Goal: Task Accomplishment & Management: Use online tool/utility

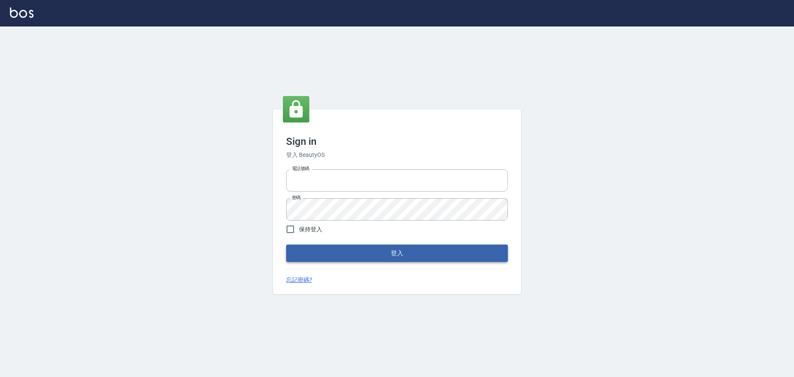
type input "25153595"
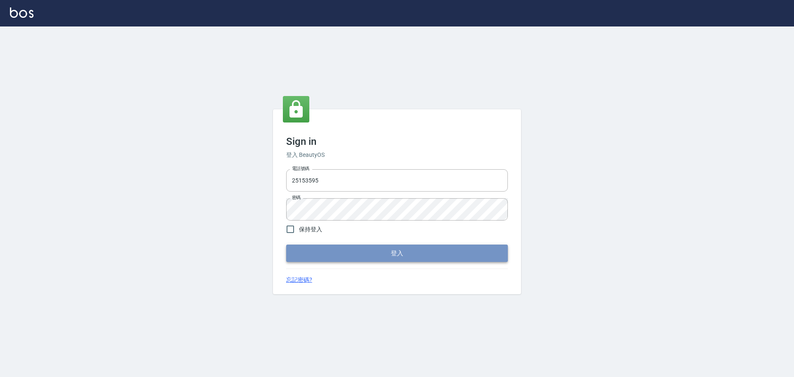
click at [356, 260] on button "登入" at bounding box center [397, 253] width 222 height 17
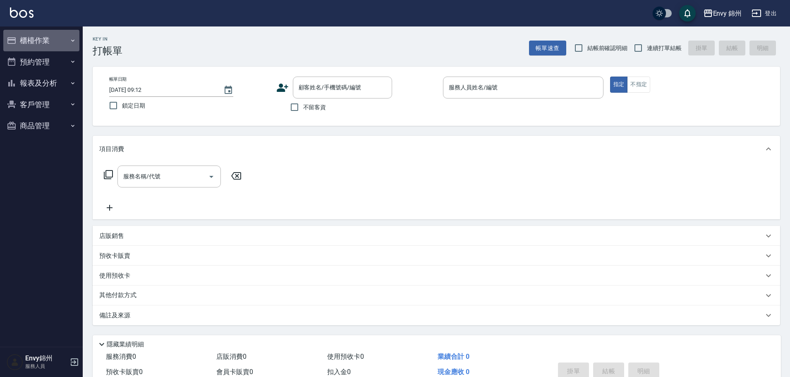
click at [21, 41] on button "櫃檯作業" at bounding box center [41, 41] width 76 height 22
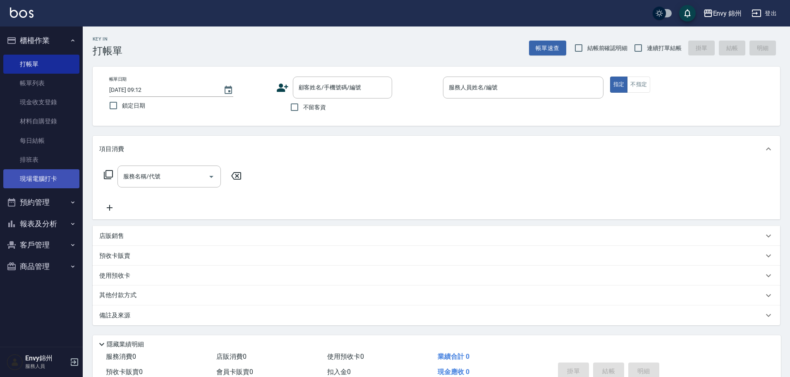
click at [25, 180] on link "現場電腦打卡" at bounding box center [41, 178] width 76 height 19
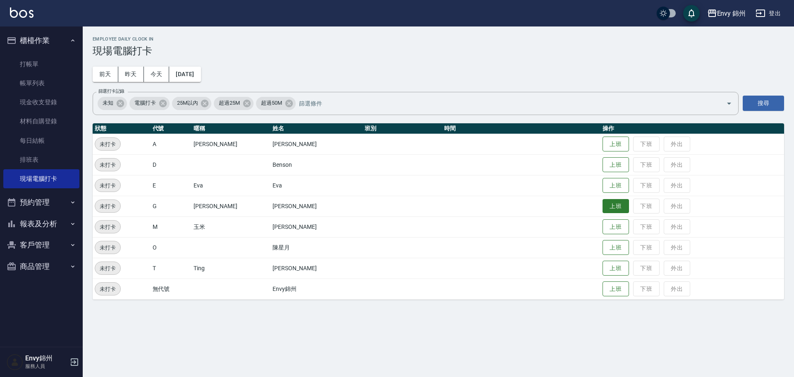
click at [603, 204] on button "上班" at bounding box center [616, 206] width 26 height 14
click at [768, 9] on button "登出" at bounding box center [769, 13] width 32 height 15
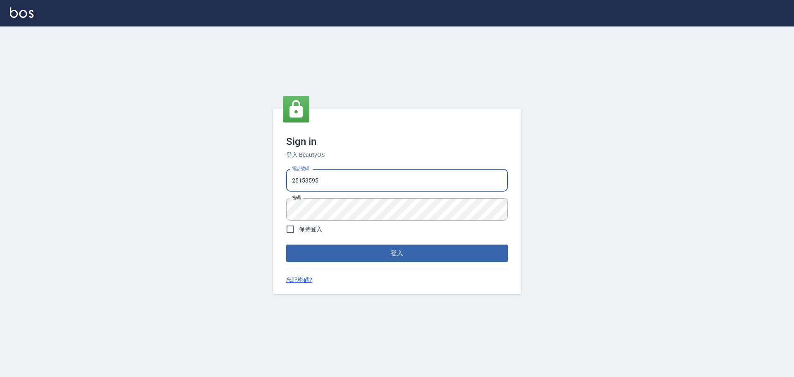
drag, startPoint x: 0, startPoint y: 0, endPoint x: 361, endPoint y: 185, distance: 405.2
click at [361, 185] on input "25153595" at bounding box center [397, 180] width 222 height 22
type input "9990001234567"
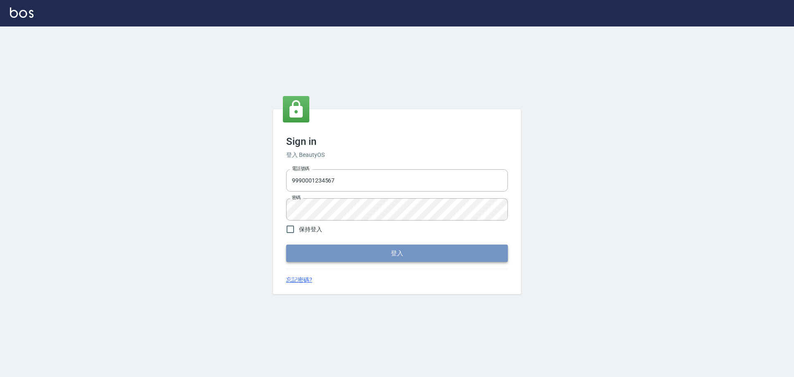
click at [376, 253] on button "登入" at bounding box center [397, 253] width 222 height 17
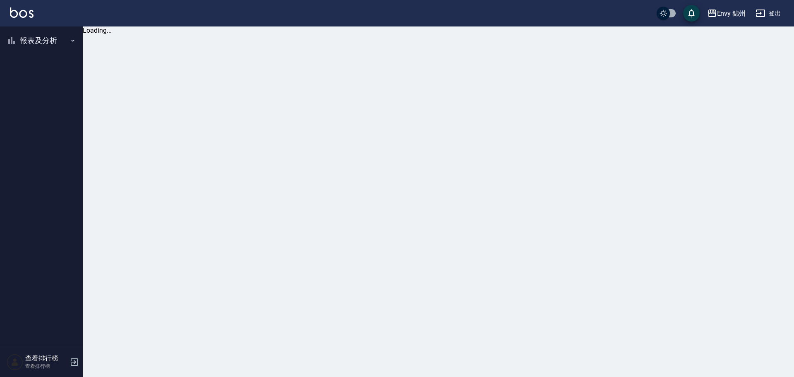
click at [41, 36] on button "報表及分析" at bounding box center [41, 41] width 76 height 22
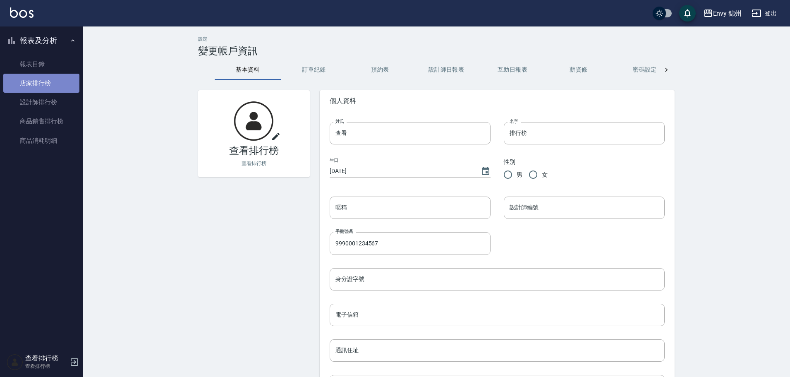
click at [44, 85] on link "店家排行榜" at bounding box center [41, 83] width 76 height 19
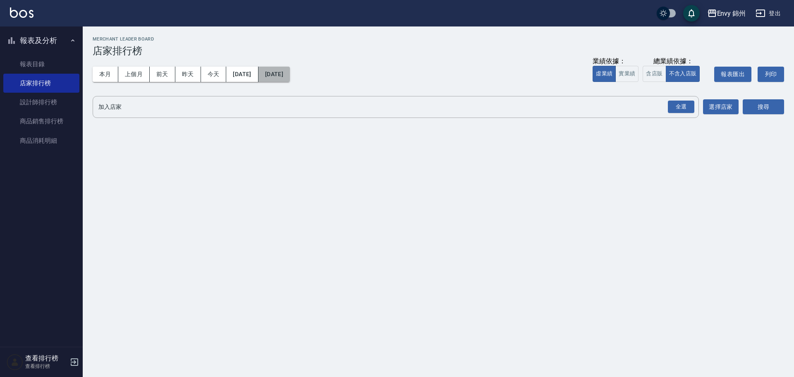
click at [288, 68] on button "[DATE]" at bounding box center [274, 74] width 31 height 15
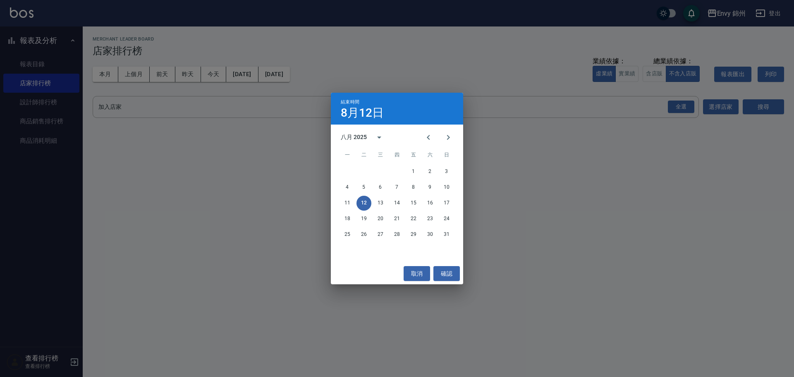
click at [186, 81] on div "結束時間 8月12日 八月 2025 一 二 三 四 五 六 日 1 2 3 4 5 6 7 8 9 10 11 12 13 14 15 16 17 18 1…" at bounding box center [397, 188] width 794 height 377
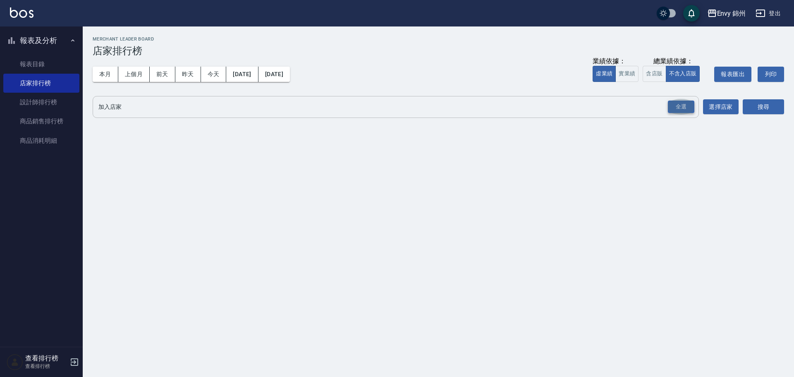
click at [683, 112] on button "全選" at bounding box center [681, 107] width 30 height 16
drag, startPoint x: 684, startPoint y: 110, endPoint x: 712, endPoint y: 105, distance: 28.1
click at [689, 106] on div "全選" at bounding box center [681, 107] width 26 height 13
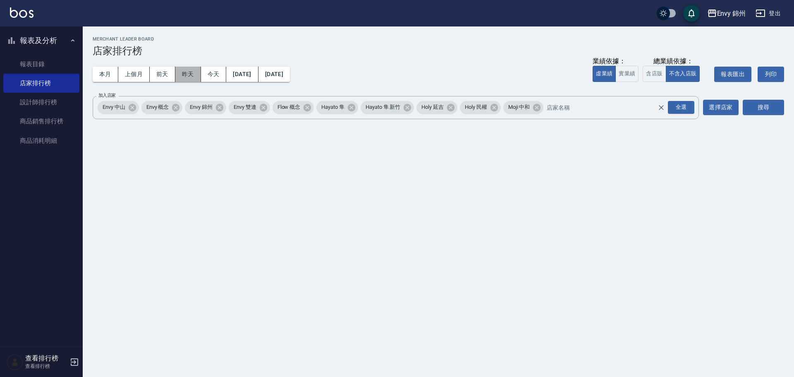
click at [187, 77] on button "昨天" at bounding box center [188, 74] width 26 height 15
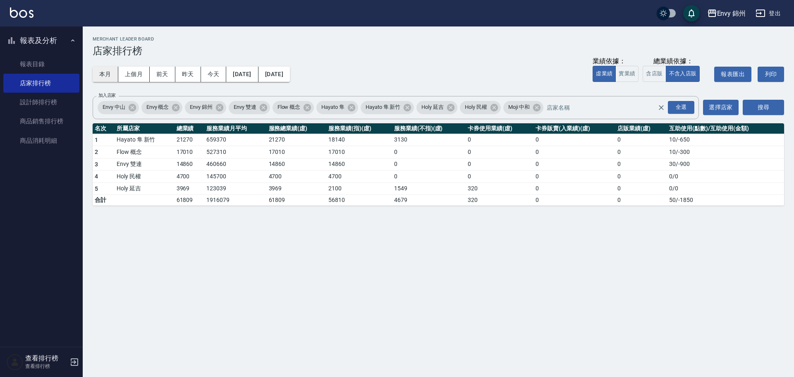
click at [107, 75] on button "本月" at bounding box center [106, 74] width 26 height 15
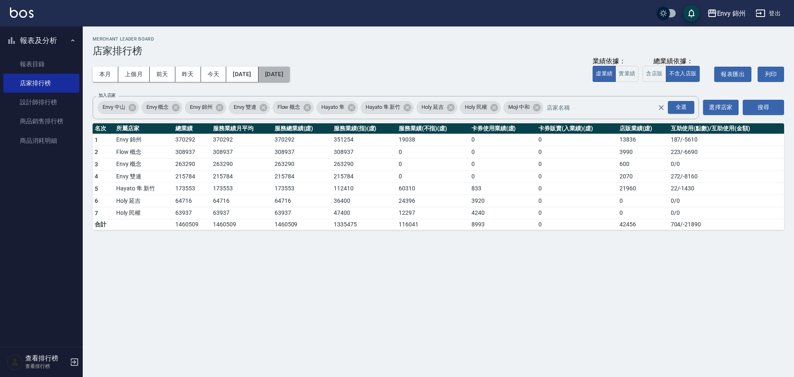
click at [290, 73] on button "[DATE]" at bounding box center [274, 74] width 31 height 15
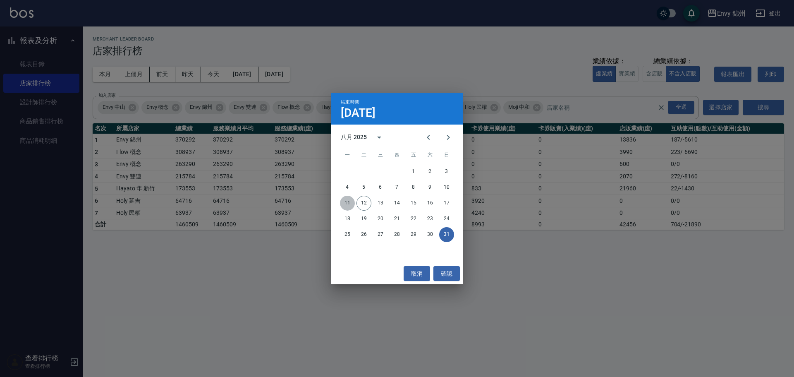
click at [350, 204] on button "11" at bounding box center [347, 203] width 15 height 15
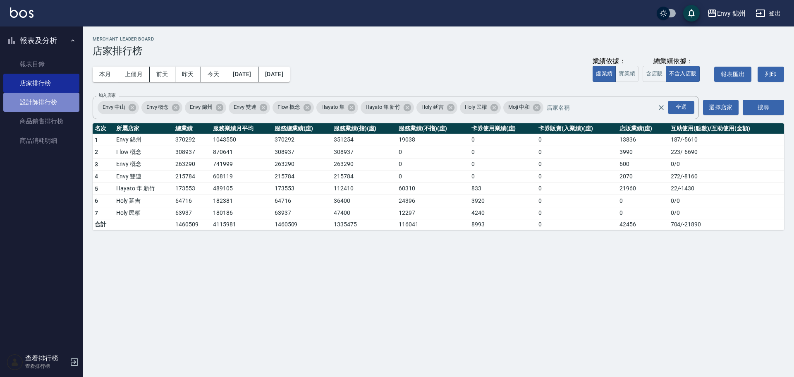
click at [38, 101] on link "設計師排行榜" at bounding box center [41, 102] width 76 height 19
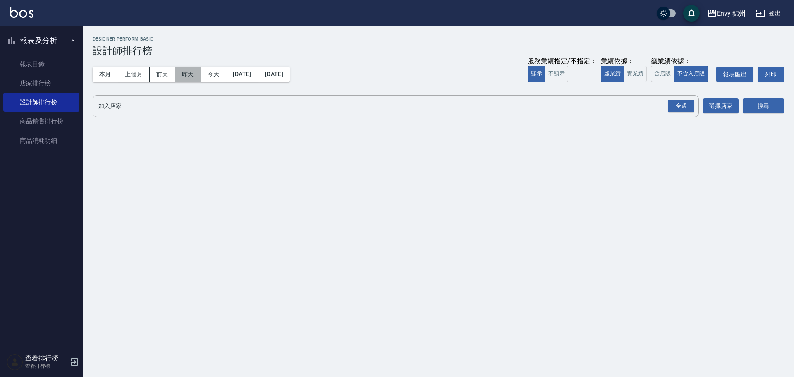
click at [188, 80] on button "昨天" at bounding box center [188, 74] width 26 height 15
click at [677, 106] on div "全選" at bounding box center [681, 106] width 26 height 13
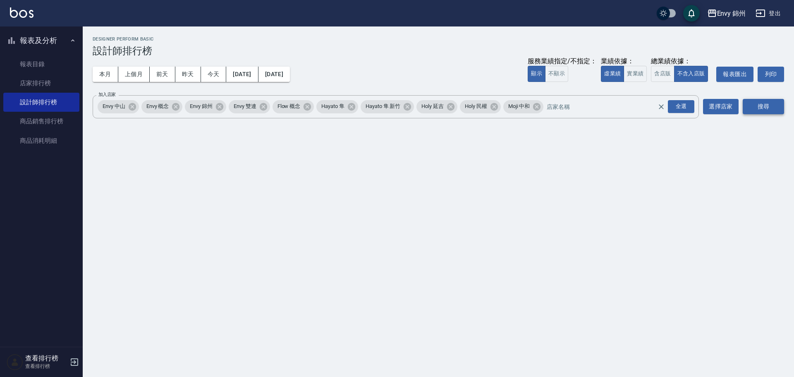
click at [764, 105] on button "搜尋" at bounding box center [763, 106] width 41 height 15
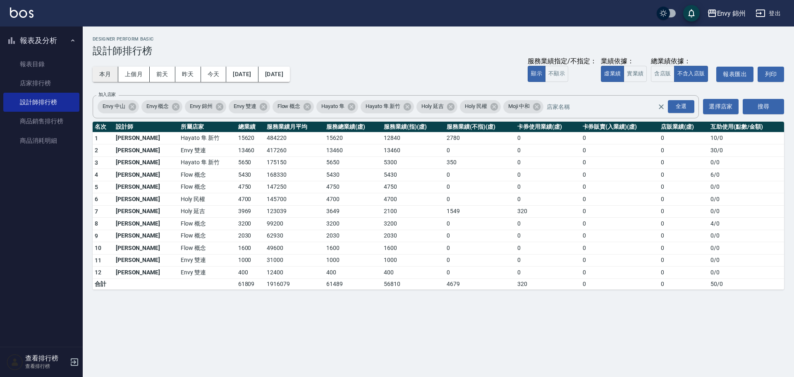
click at [107, 79] on button "本月" at bounding box center [106, 74] width 26 height 15
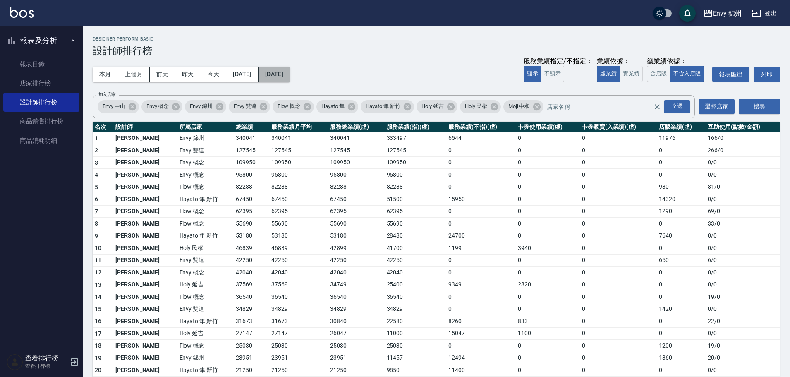
click at [290, 77] on button "[DATE]" at bounding box center [274, 74] width 31 height 15
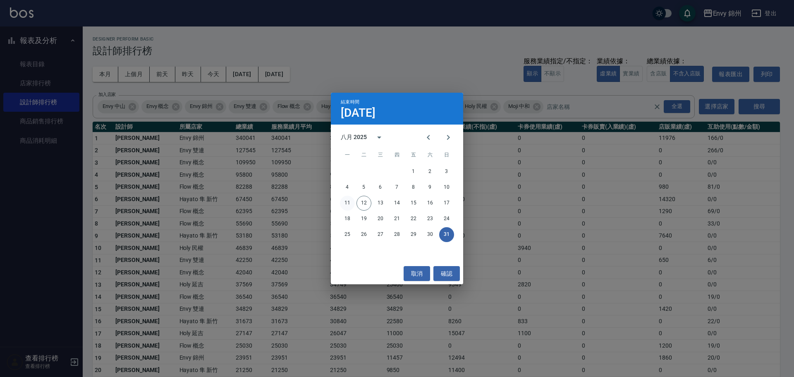
click at [347, 202] on button "11" at bounding box center [347, 203] width 15 height 15
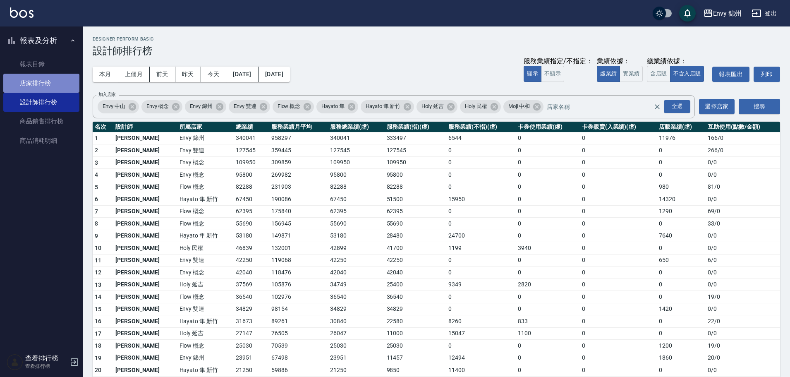
click at [26, 89] on link "店家排行榜" at bounding box center [41, 83] width 76 height 19
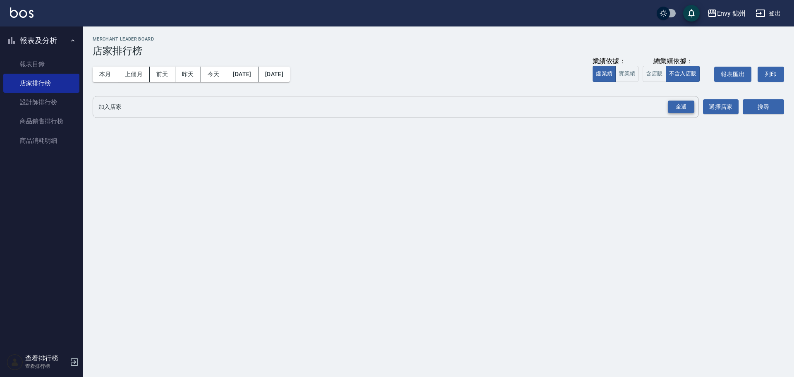
click at [692, 107] on div "全選" at bounding box center [681, 107] width 26 height 13
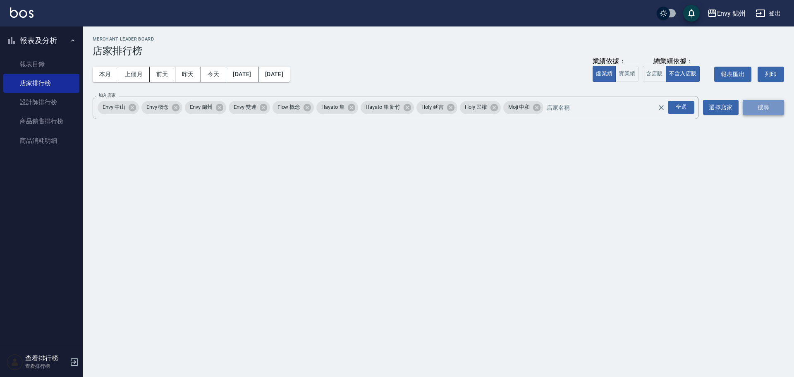
click at [777, 104] on button "搜尋" at bounding box center [763, 107] width 41 height 15
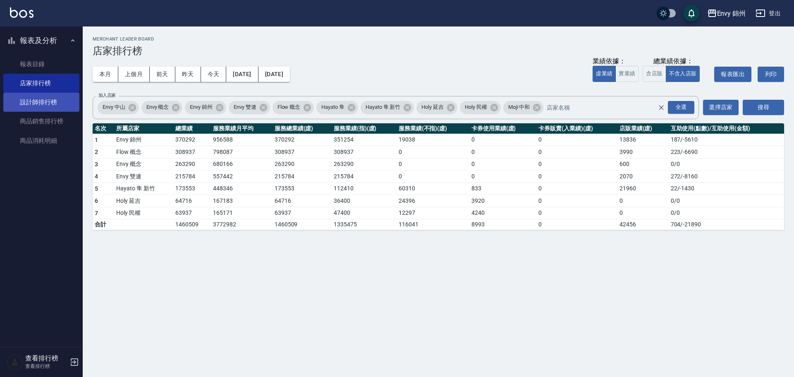
click at [24, 101] on link "設計師排行榜" at bounding box center [41, 102] width 76 height 19
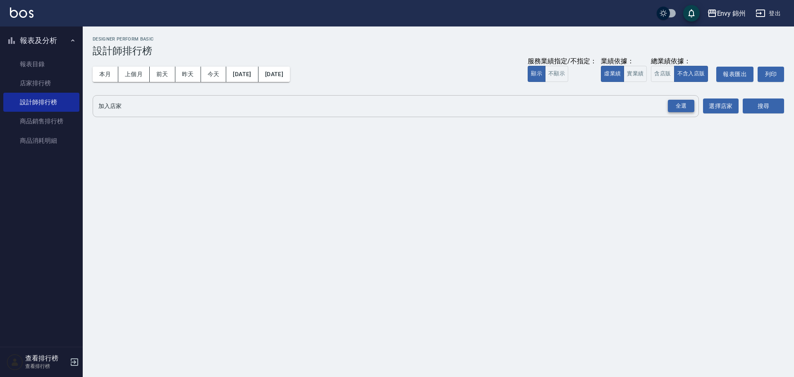
click at [689, 101] on div "全選" at bounding box center [681, 106] width 26 height 13
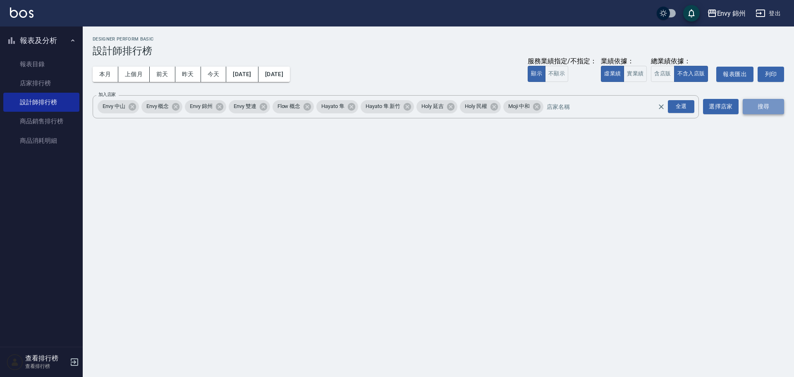
click at [760, 102] on button "搜尋" at bounding box center [763, 106] width 41 height 15
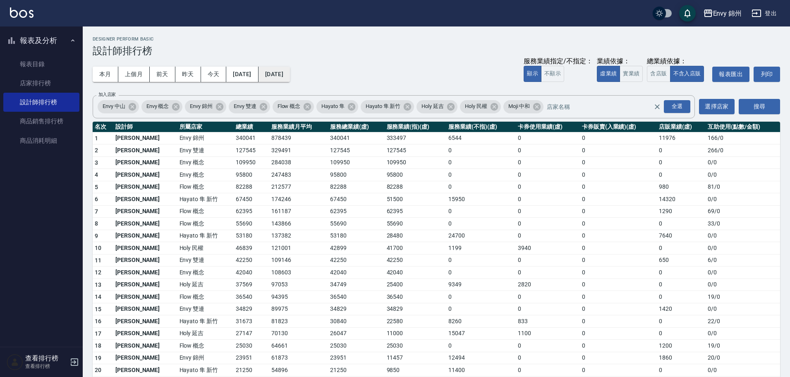
click at [290, 76] on button "[DATE]" at bounding box center [274, 74] width 31 height 15
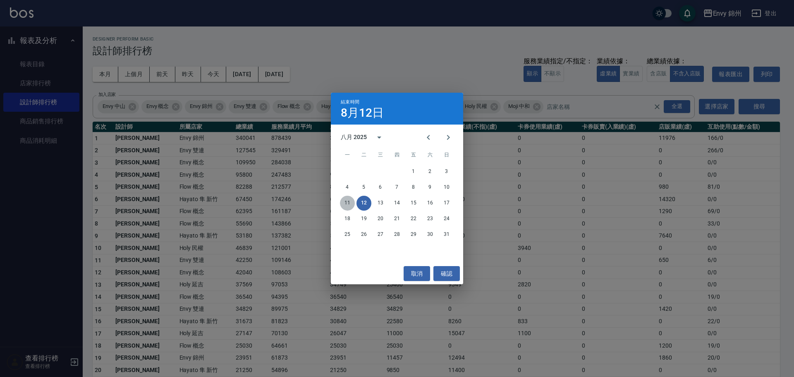
click at [345, 201] on button "11" at bounding box center [347, 203] width 15 height 15
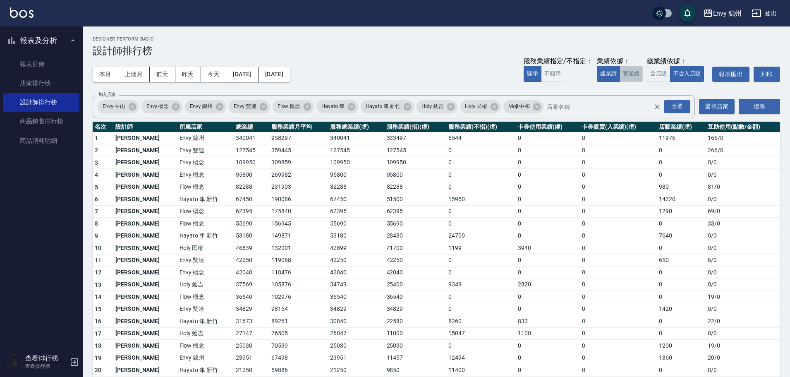
click at [631, 79] on button "實業績" at bounding box center [631, 74] width 23 height 16
click at [612, 79] on button "虛業績" at bounding box center [608, 74] width 23 height 16
drag, startPoint x: 344, startPoint y: 206, endPoint x: 361, endPoint y: 183, distance: 27.8
click at [349, 199] on tbody "1 [PERSON_NAME] 錦州 340041 958297 340041 333497 6544 0 0 11976 166 / 0 2 [PERSON…" at bounding box center [437, 320] width 688 height 377
click at [773, 14] on button "登出" at bounding box center [764, 13] width 32 height 15
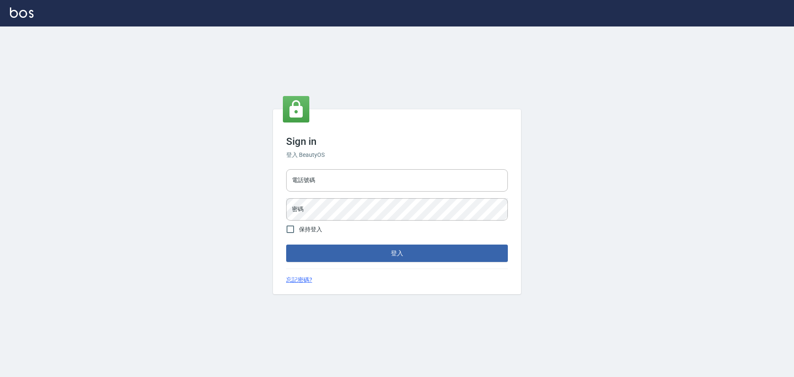
type input "9990001234567"
drag, startPoint x: 393, startPoint y: 176, endPoint x: 393, endPoint y: 182, distance: 5.8
click at [393, 176] on input "9990001234567" at bounding box center [397, 180] width 222 height 22
type input "25153595"
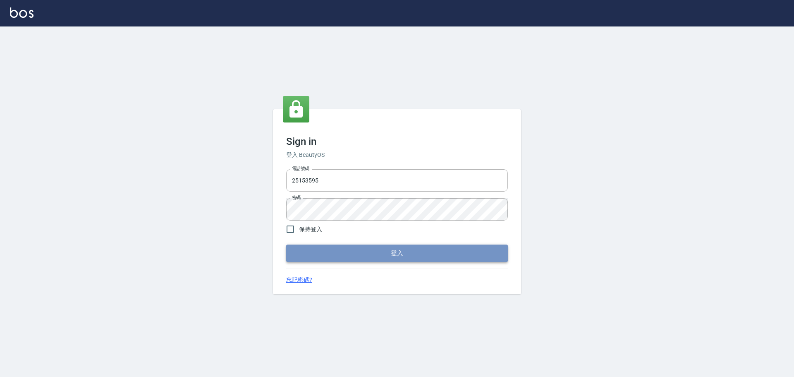
click at [394, 254] on button "登入" at bounding box center [397, 253] width 222 height 17
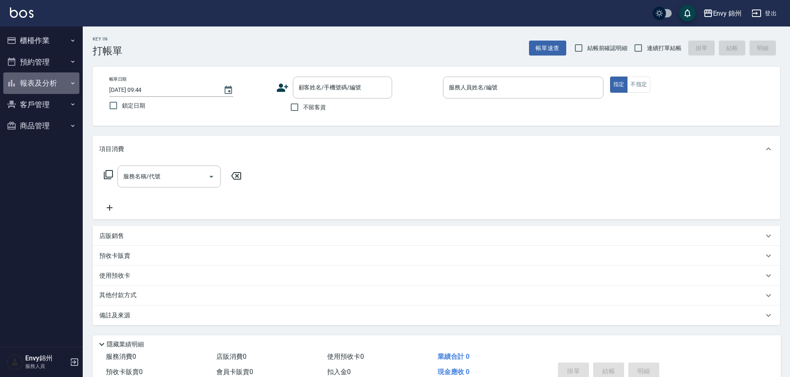
click at [36, 84] on button "報表及分析" at bounding box center [41, 83] width 76 height 22
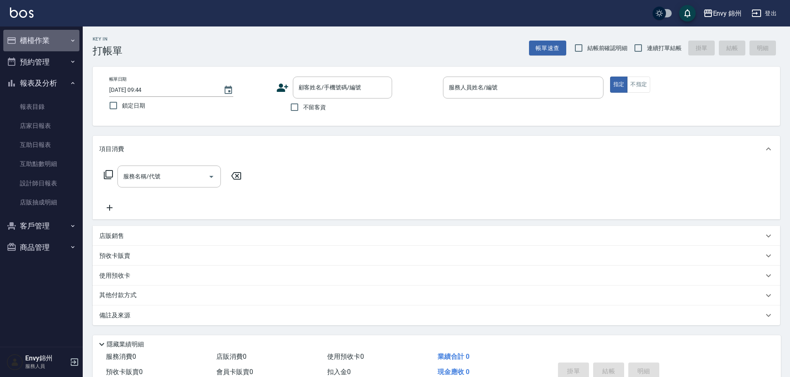
click at [40, 39] on button "櫃檯作業" at bounding box center [41, 41] width 76 height 22
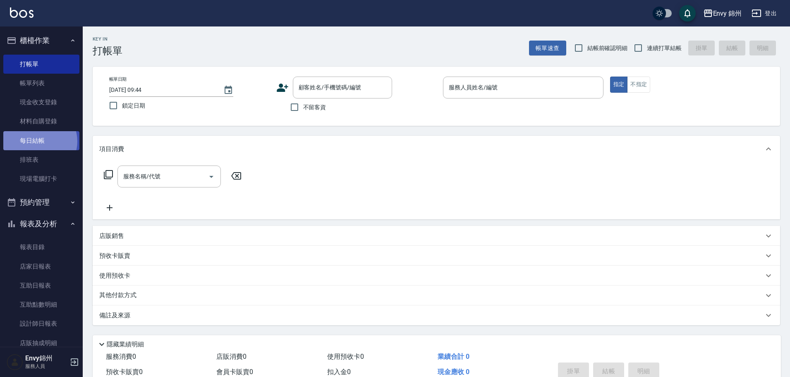
drag, startPoint x: 38, startPoint y: 141, endPoint x: 46, endPoint y: 136, distance: 8.6
click at [39, 141] on link "每日結帳" at bounding box center [41, 140] width 76 height 19
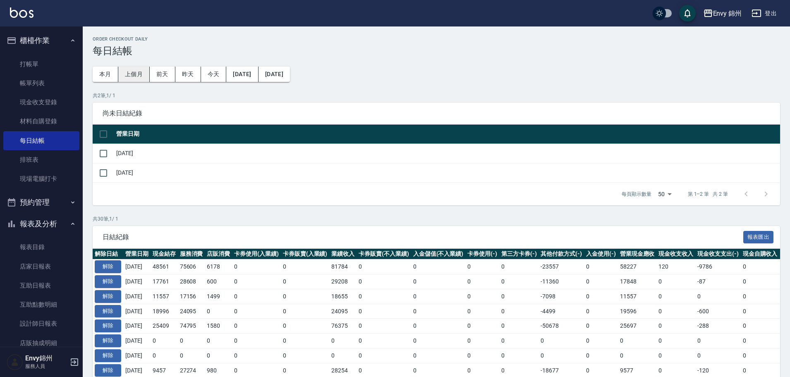
click at [136, 70] on button "上個月" at bounding box center [133, 74] width 31 height 15
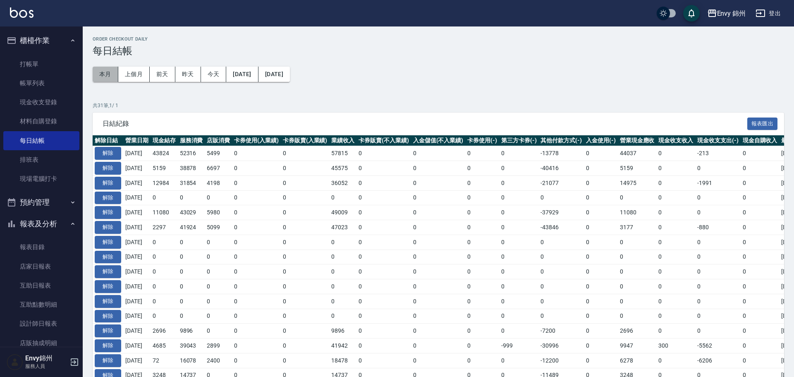
click at [112, 73] on button "本月" at bounding box center [106, 74] width 26 height 15
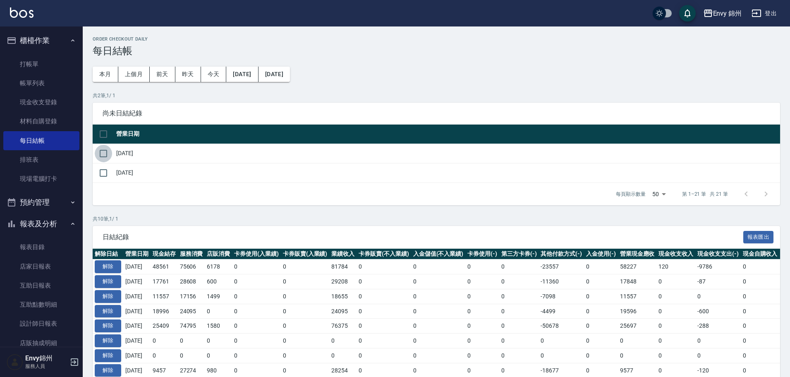
click at [103, 150] on input "checkbox" at bounding box center [103, 153] width 17 height 17
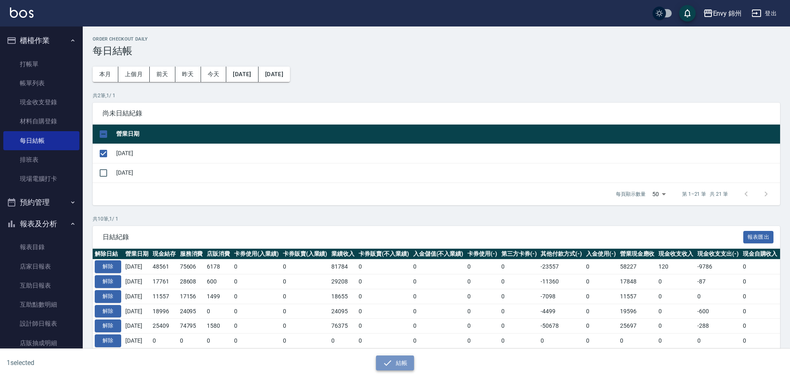
click at [391, 361] on icon "button" at bounding box center [387, 362] width 7 height 5
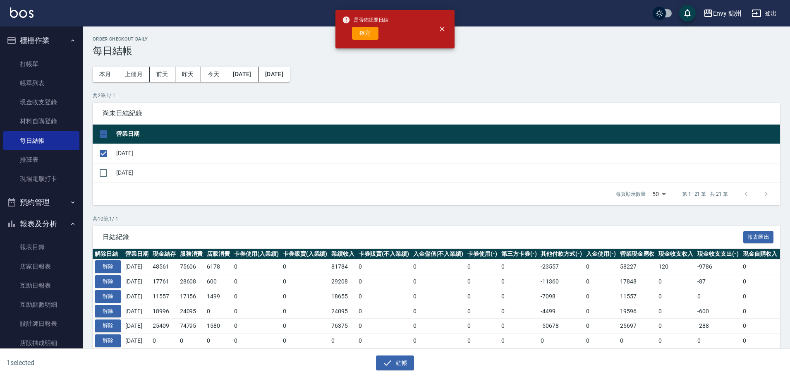
click at [365, 37] on button "確定" at bounding box center [365, 33] width 26 height 13
checkbox input "false"
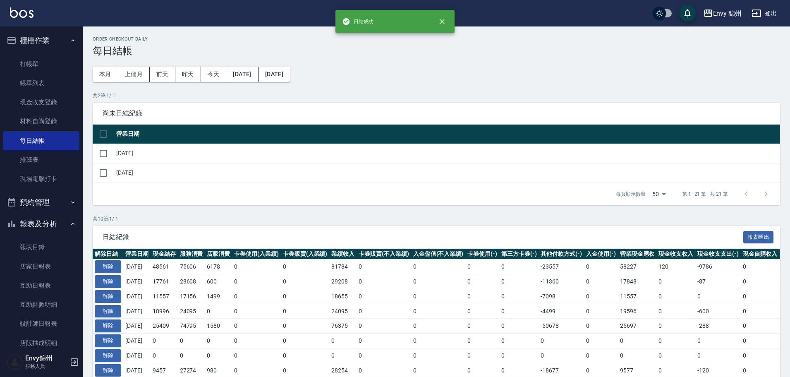
scroll to position [80, 0]
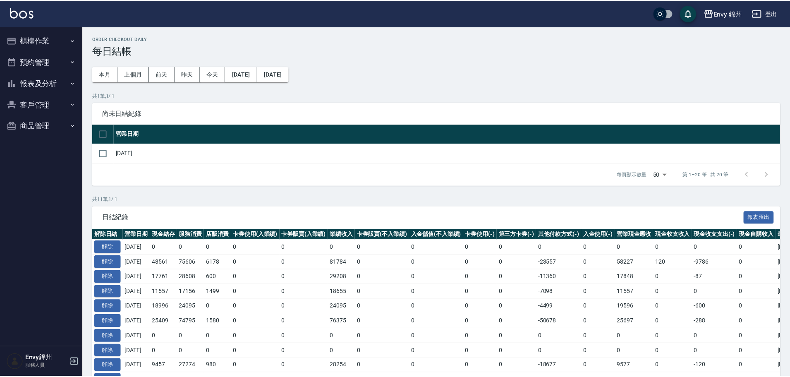
scroll to position [75, 0]
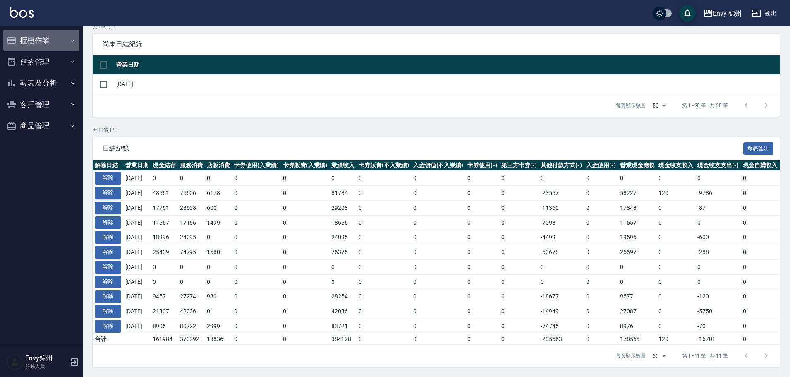
click at [33, 40] on button "櫃檯作業" at bounding box center [41, 41] width 76 height 22
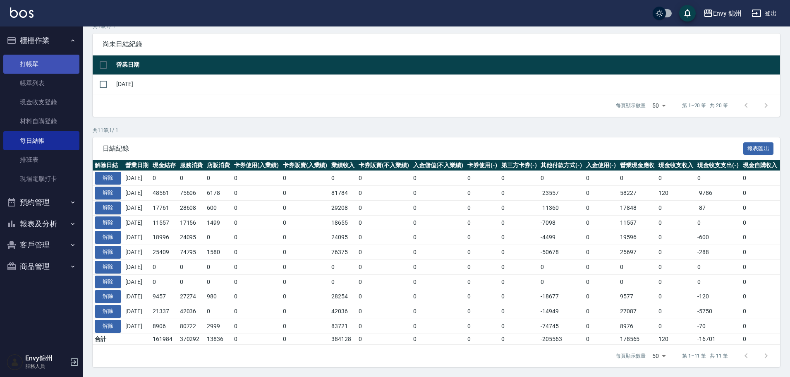
click at [37, 62] on link "打帳單" at bounding box center [41, 64] width 76 height 19
